Goal: Information Seeking & Learning: Learn about a topic

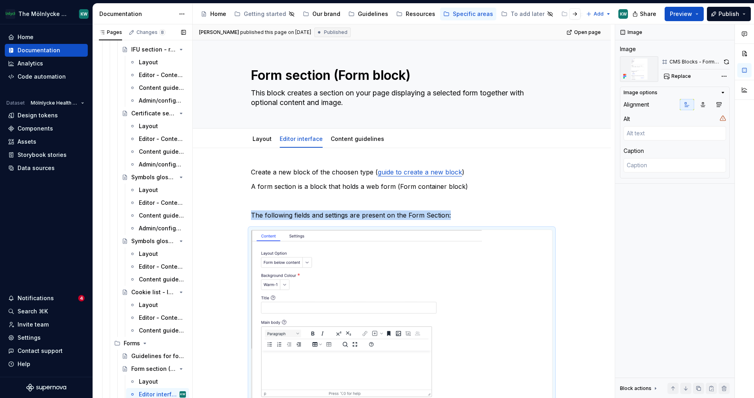
scroll to position [1673, 0]
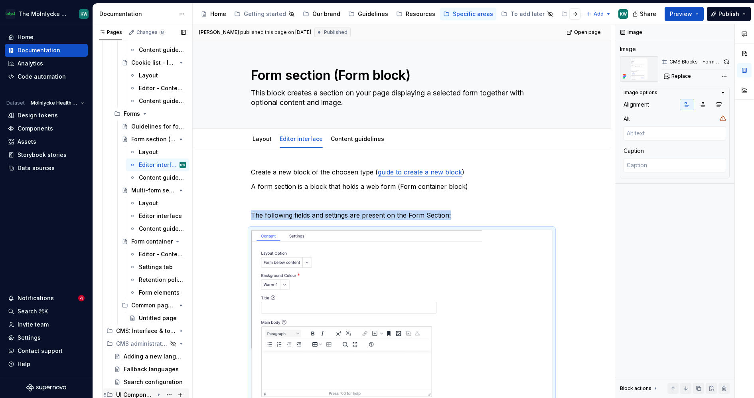
click at [139, 391] on div "UI Components for Epi 12" at bounding box center [135, 394] width 38 height 8
click at [140, 393] on div "UI Components for Epi 12" at bounding box center [135, 394] width 38 height 8
click at [130, 393] on div "UI Components for Epi 12" at bounding box center [135, 394] width 38 height 8
click at [134, 376] on div "Search configuration" at bounding box center [155, 381] width 62 height 11
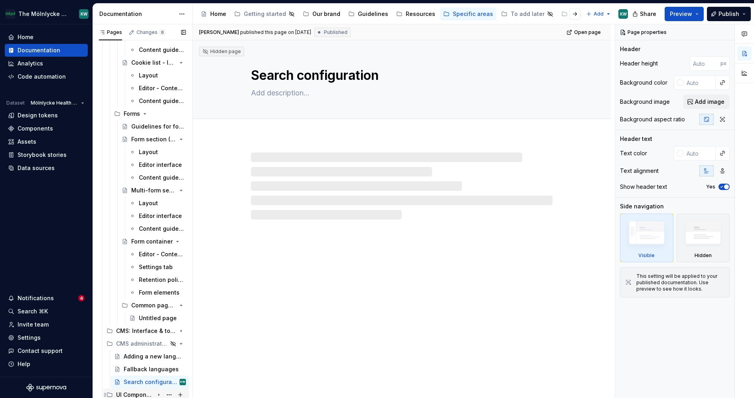
click at [134, 392] on div "UI Components for Epi 12" at bounding box center [135, 394] width 38 height 8
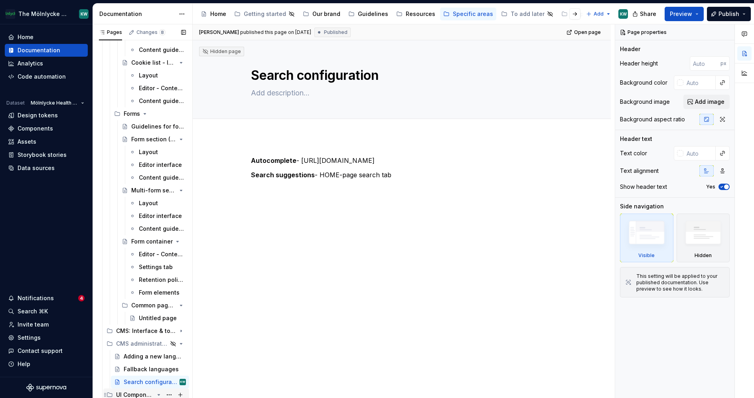
click at [115, 391] on div "UI Components for Epi 12" at bounding box center [145, 394] width 79 height 11
click at [159, 392] on icon "Page tree" at bounding box center [158, 394] width 6 height 6
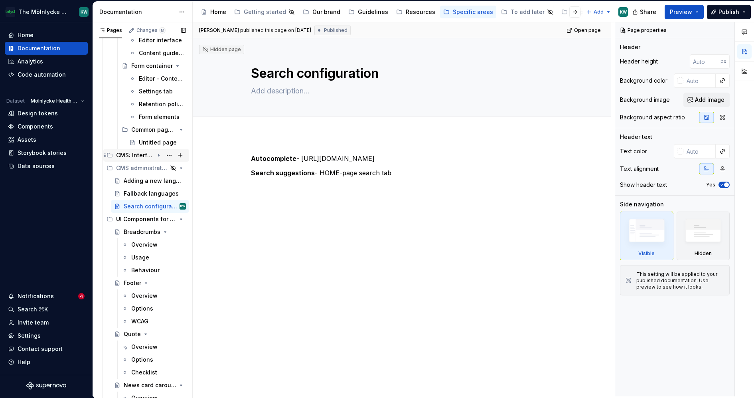
scroll to position [1878, 0]
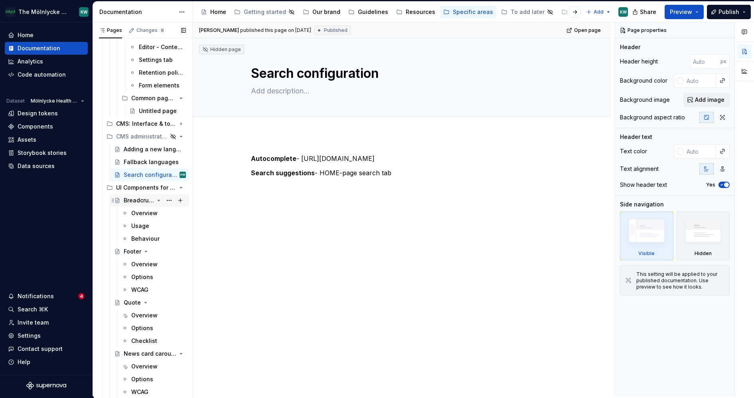
click at [140, 198] on div "Breadcrumbs" at bounding box center [139, 200] width 30 height 8
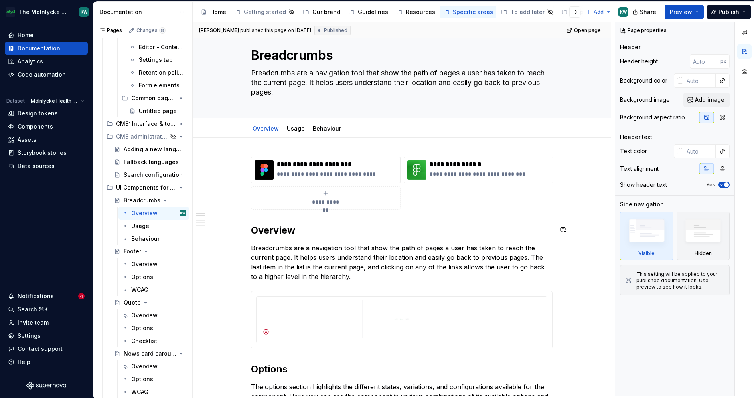
scroll to position [16, 0]
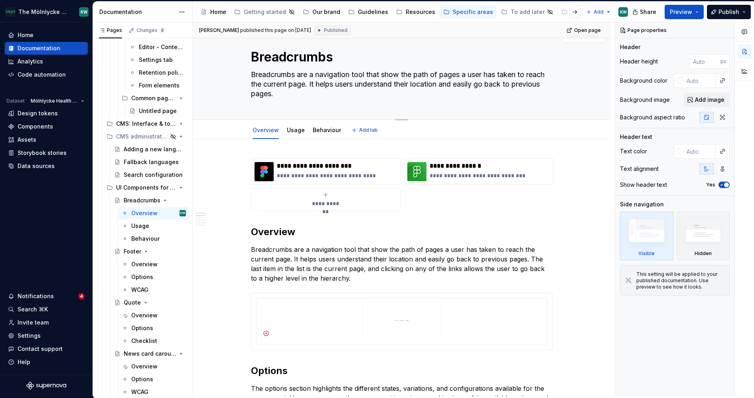
drag, startPoint x: 324, startPoint y: 99, endPoint x: 309, endPoint y: 102, distance: 15.1
click at [310, 102] on div "Breadcrumbs Breadcrumbs are a navigation tool that show the path of pages a use…" at bounding box center [401, 70] width 301 height 97
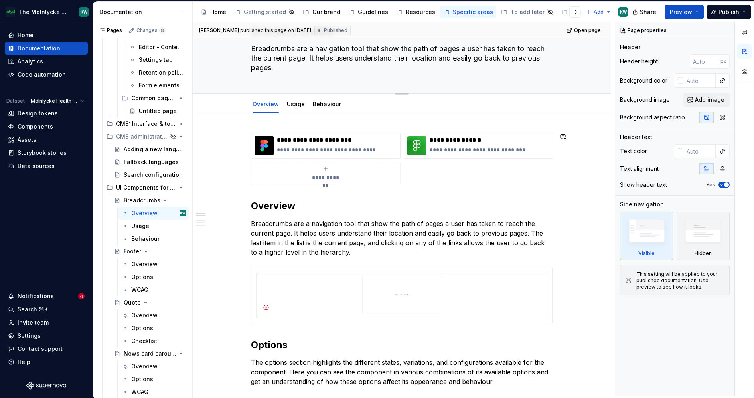
scroll to position [38, 0]
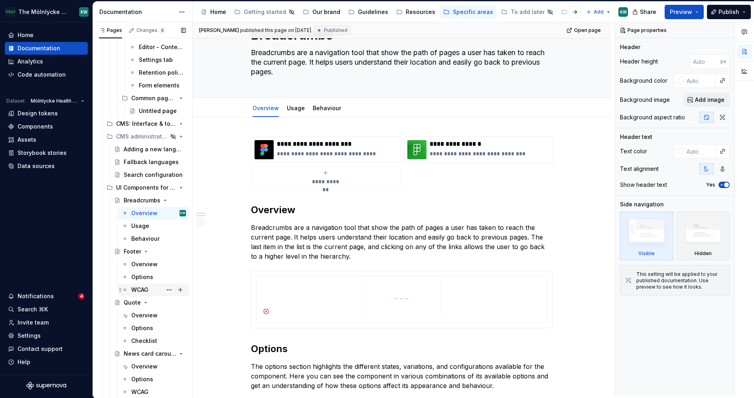
click at [141, 289] on div "WCAG" at bounding box center [139, 289] width 17 height 8
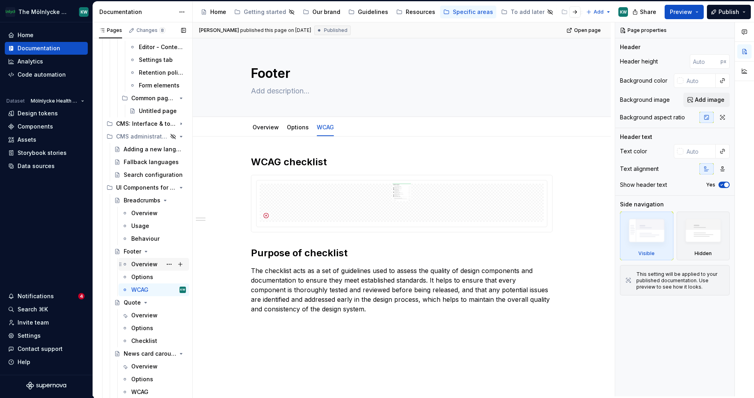
click at [138, 264] on div "Overview" at bounding box center [144, 264] width 26 height 8
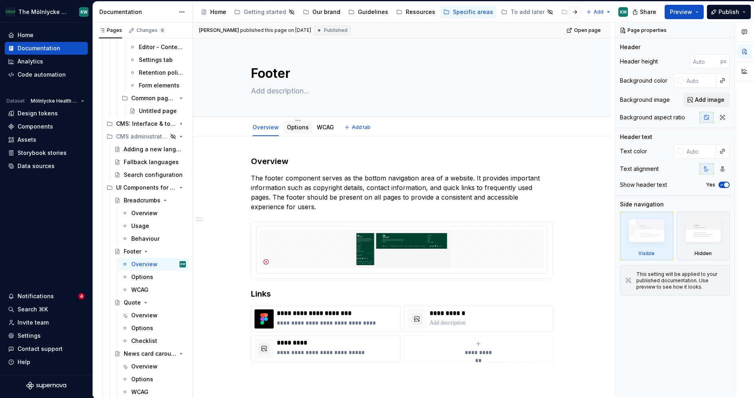
click at [297, 125] on link "Options" at bounding box center [298, 127] width 22 height 7
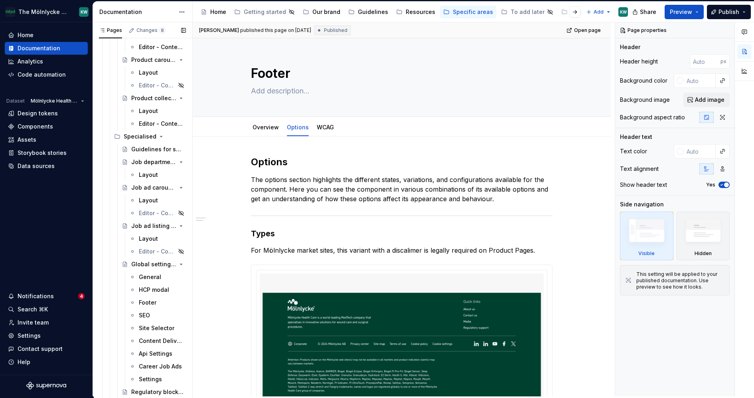
scroll to position [1075, 0]
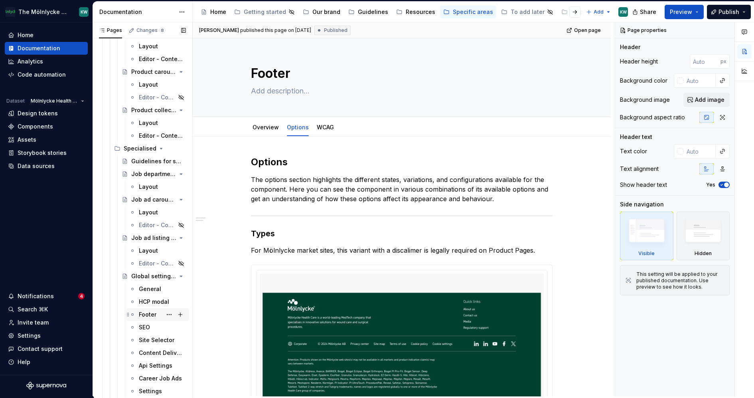
click at [150, 312] on div "Footer" at bounding box center [148, 314] width 18 height 8
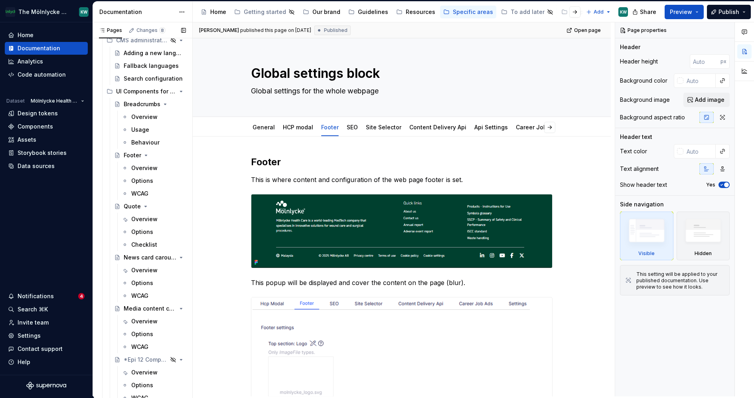
scroll to position [1992, 0]
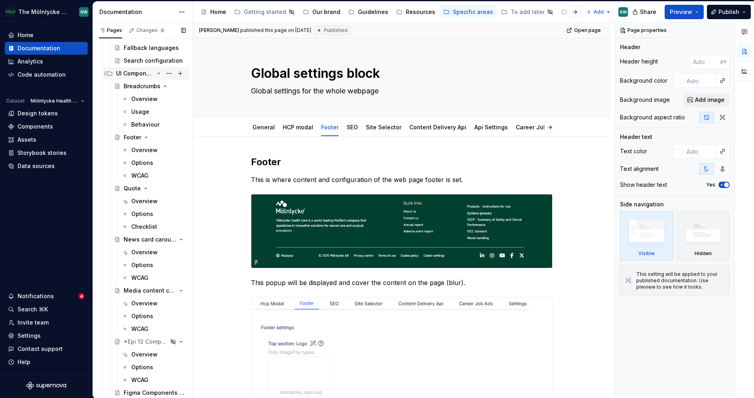
click at [137, 71] on div "UI Components for Epi 12" at bounding box center [135, 73] width 38 height 8
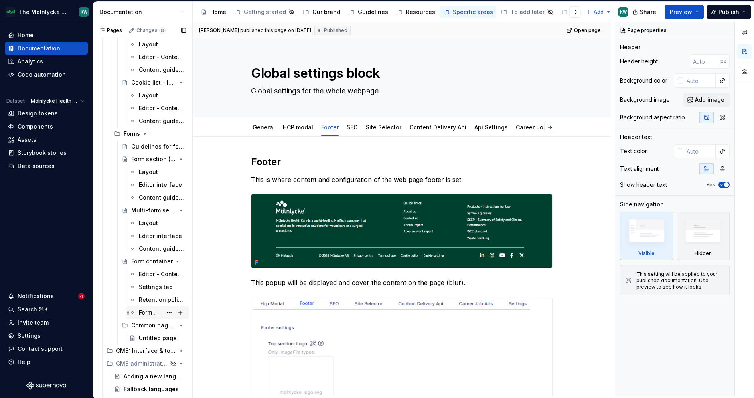
scroll to position [1673, 0]
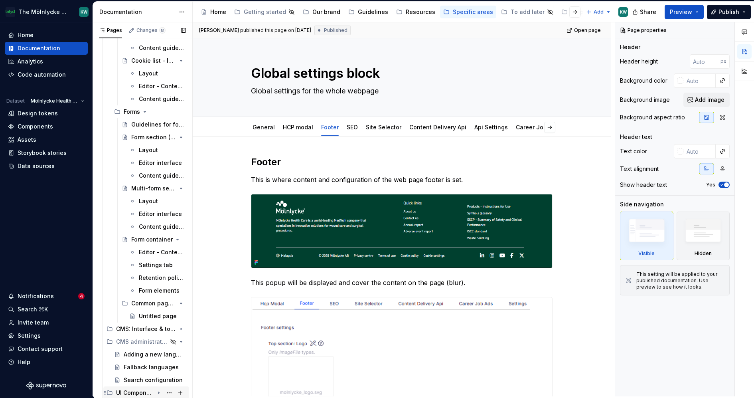
click at [159, 392] on icon "Page tree" at bounding box center [158, 392] width 6 height 6
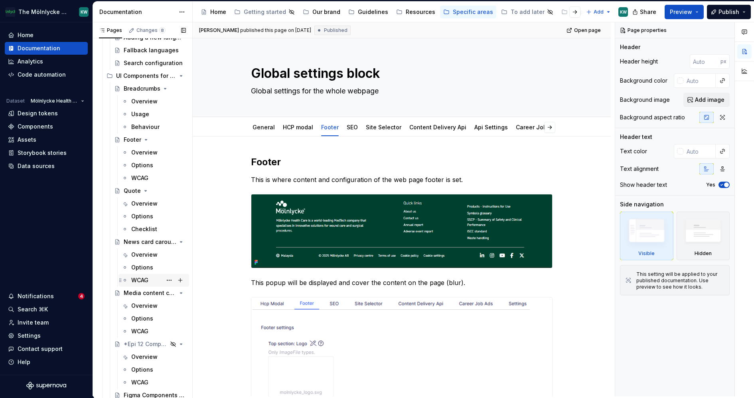
scroll to position [1992, 0]
click at [149, 305] on div "Overview" at bounding box center [144, 303] width 26 height 8
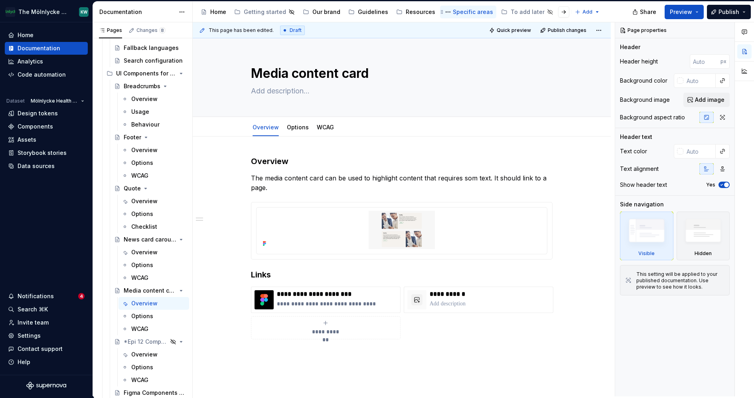
type textarea "*"
